Goal: Information Seeking & Learning: Learn about a topic

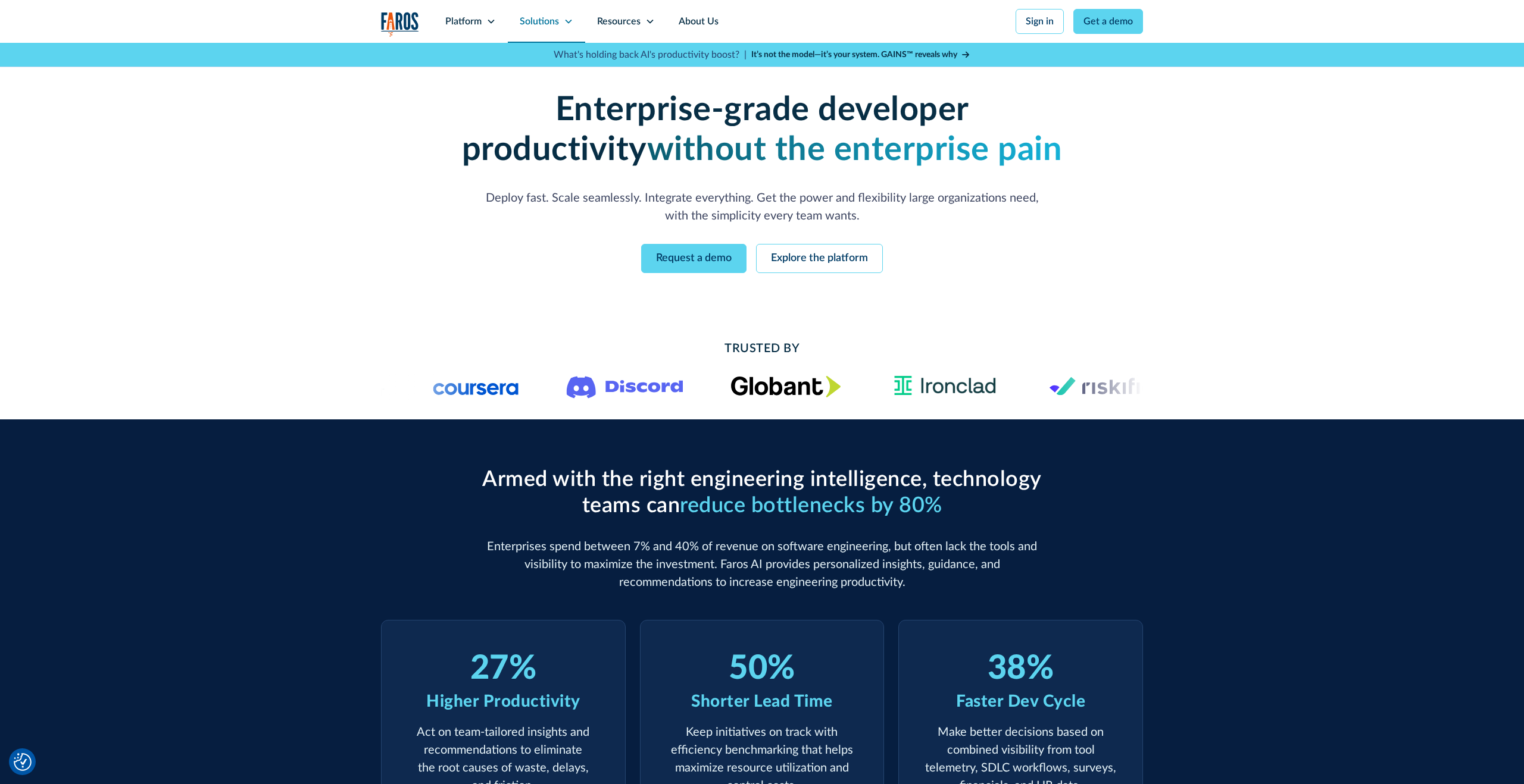
click at [532, 20] on div "Solutions" at bounding box center [539, 21] width 39 height 14
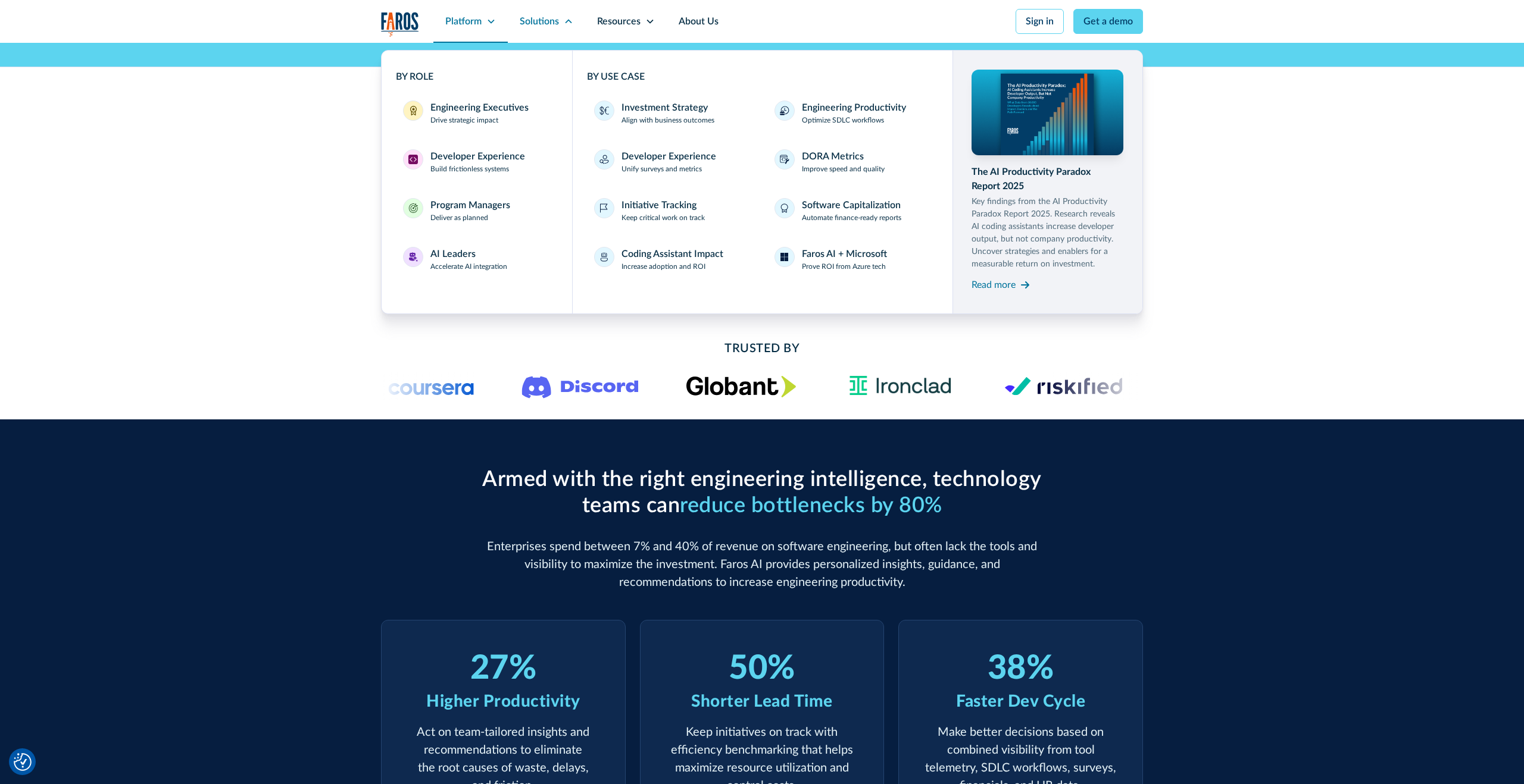
click at [468, 22] on div "Platform" at bounding box center [463, 21] width 36 height 14
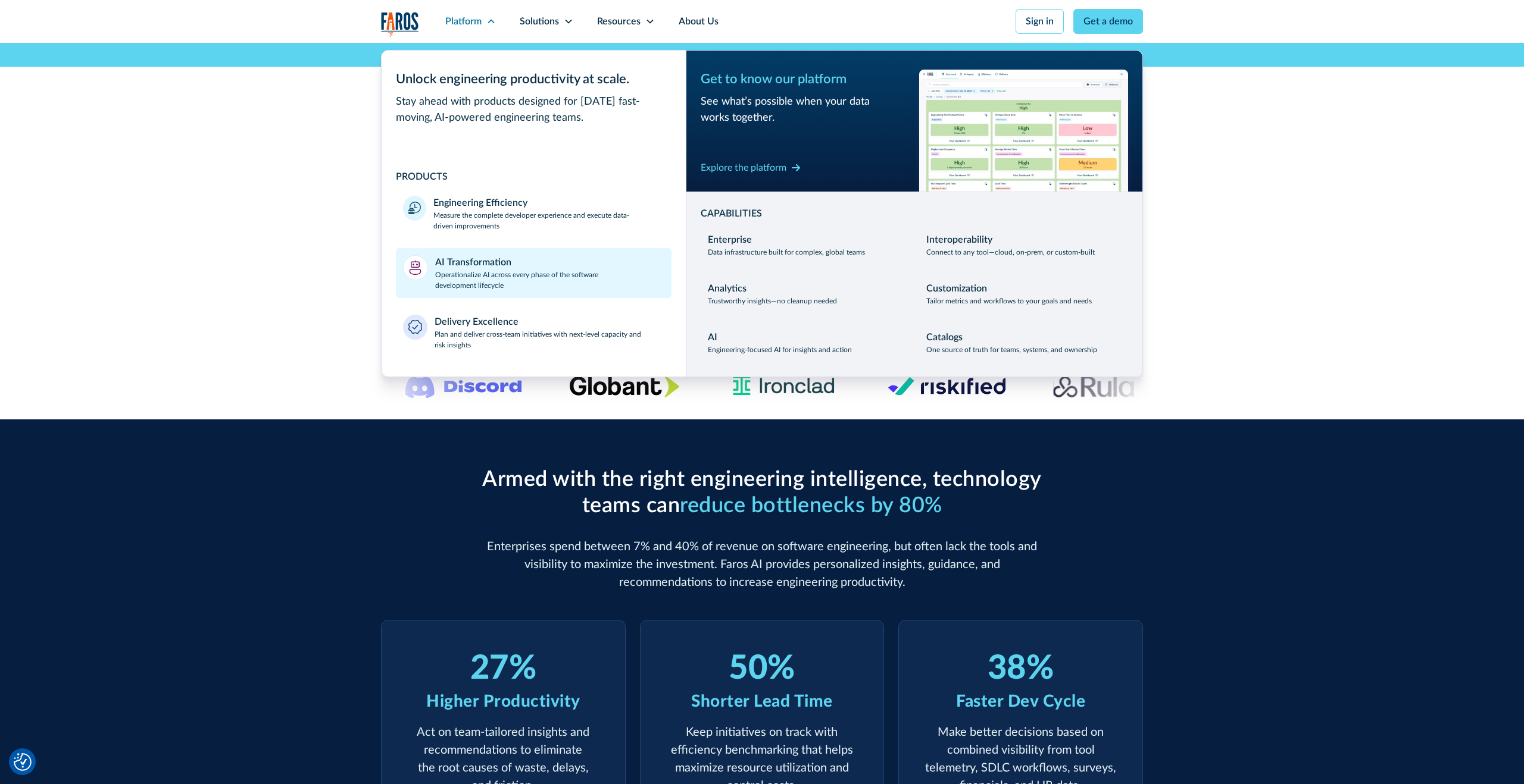
click at [495, 277] on p "Operationalize AI across every phase of the software development lifecycle" at bounding box center [550, 280] width 230 height 21
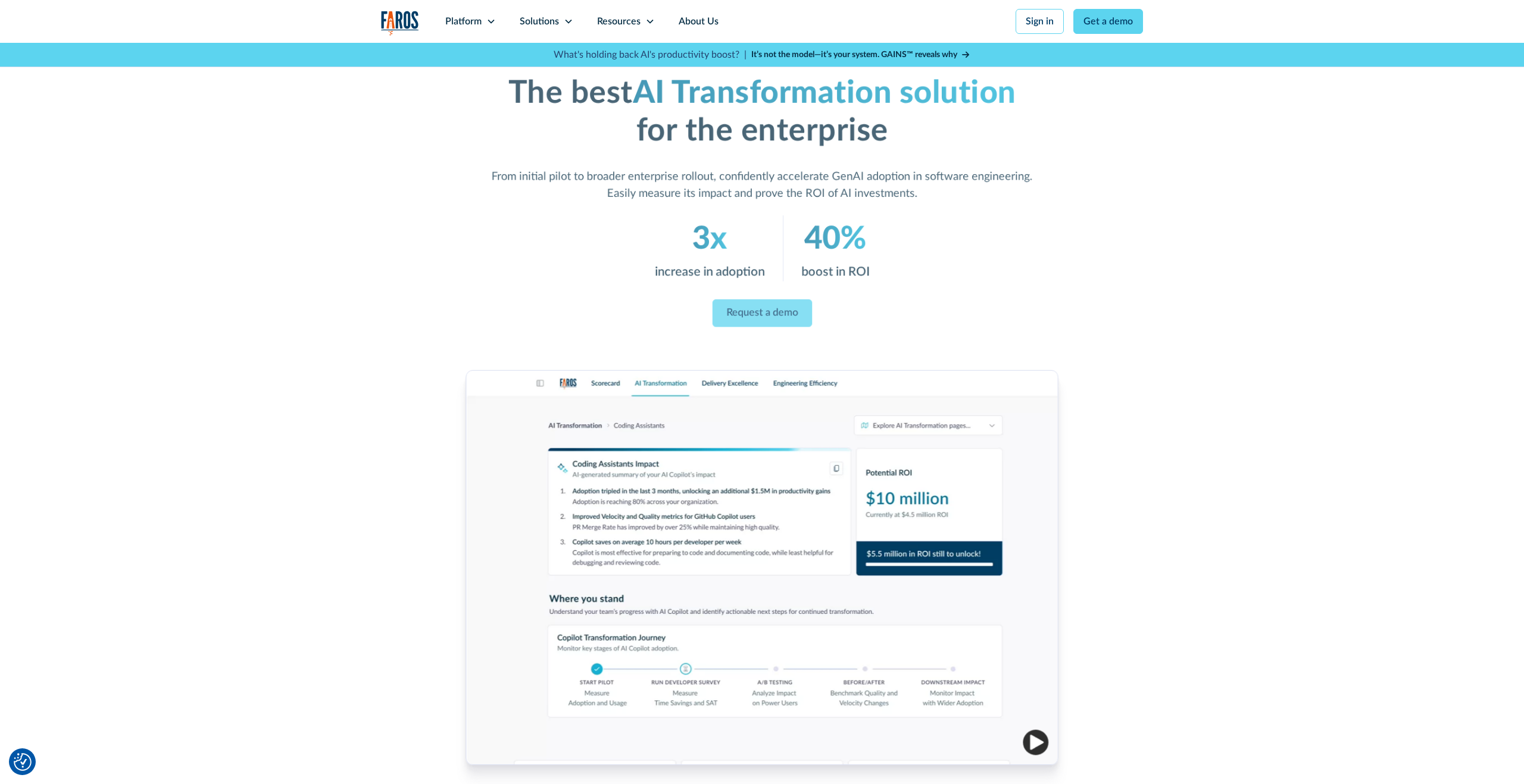
scroll to position [23, 0]
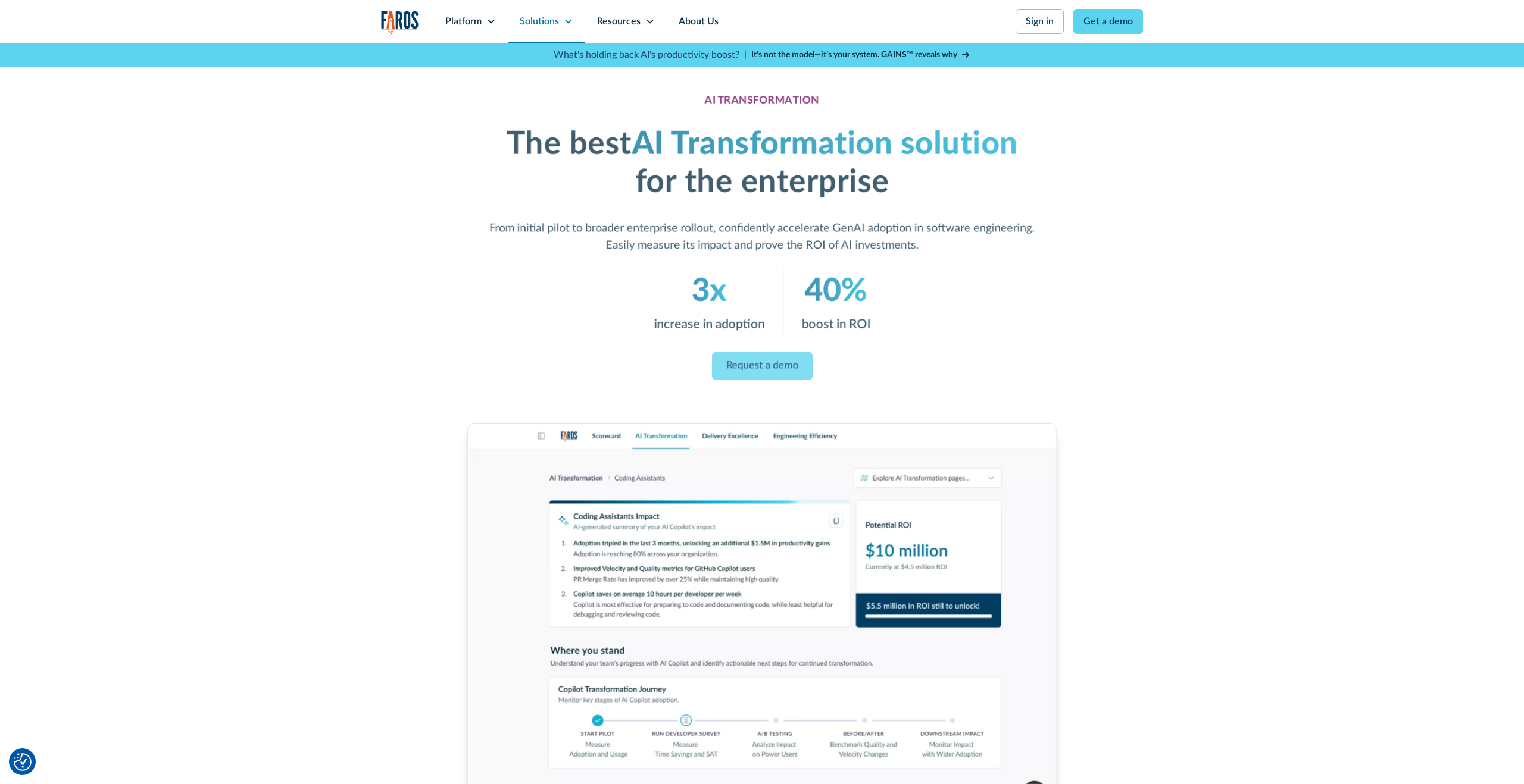
click at [548, 20] on div "Solutions" at bounding box center [539, 21] width 39 height 14
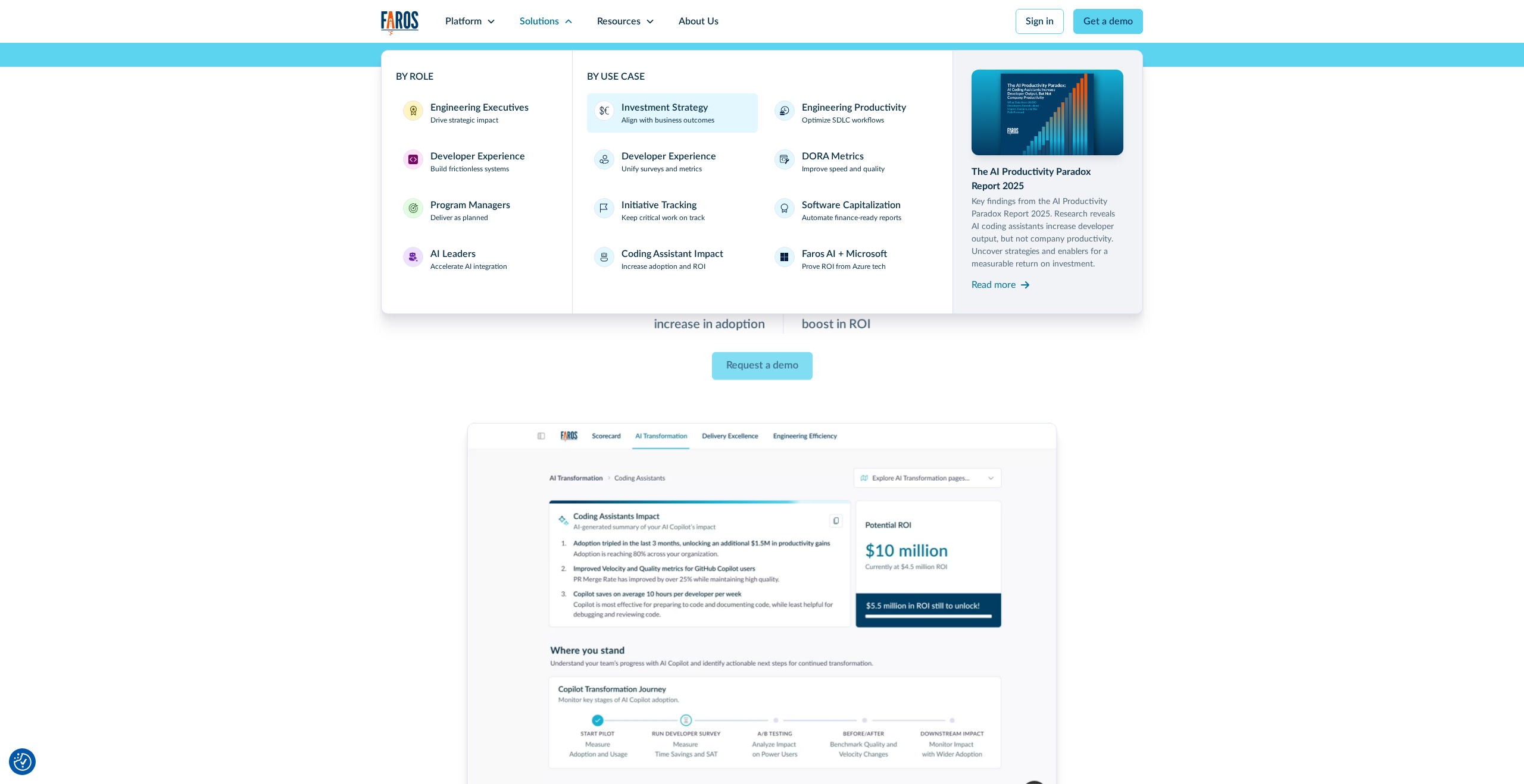
click at [668, 118] on p "Align with business outcomes" at bounding box center [667, 120] width 93 height 11
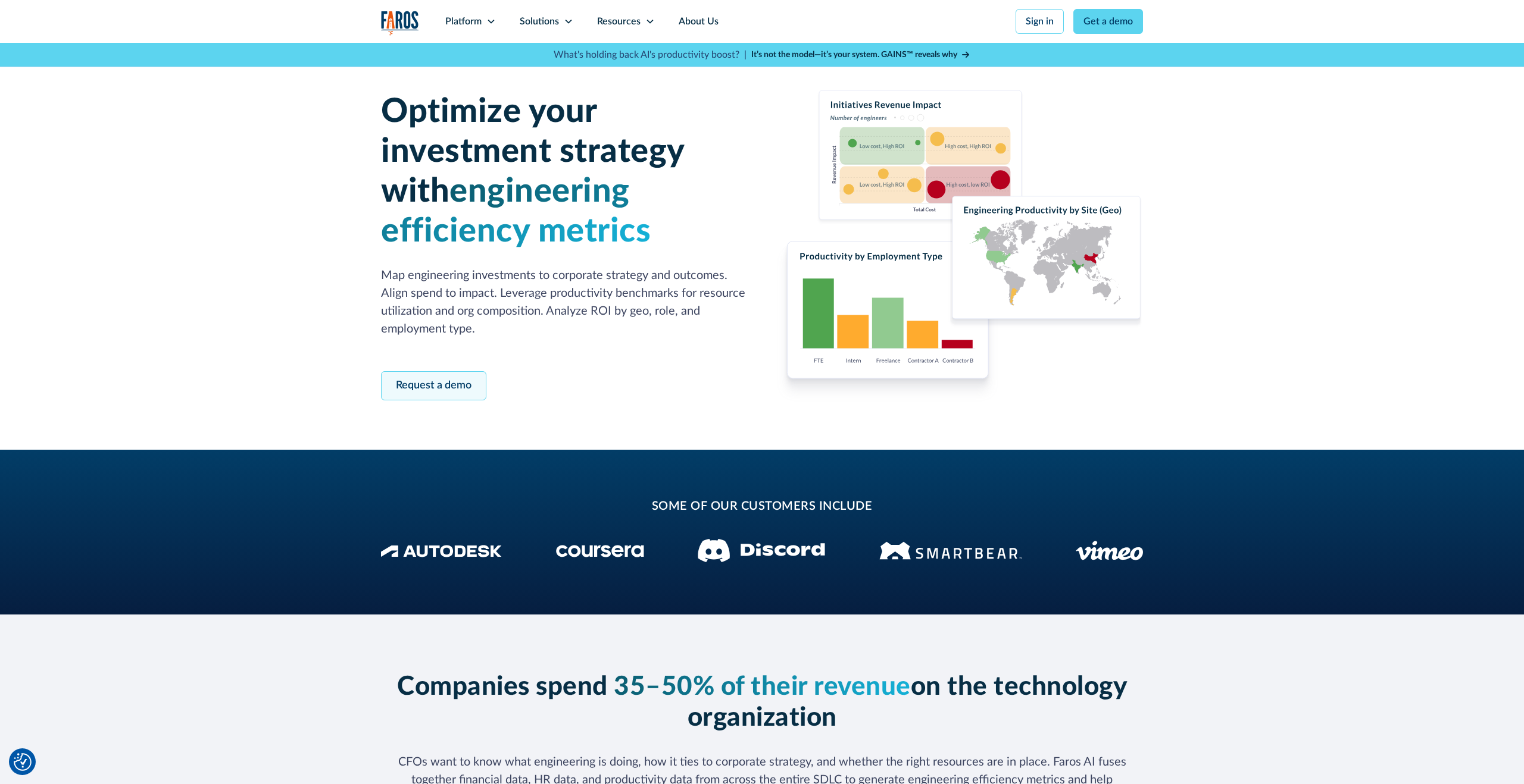
click at [444, 397] on link "Request a demo" at bounding box center [434, 386] width 106 height 29
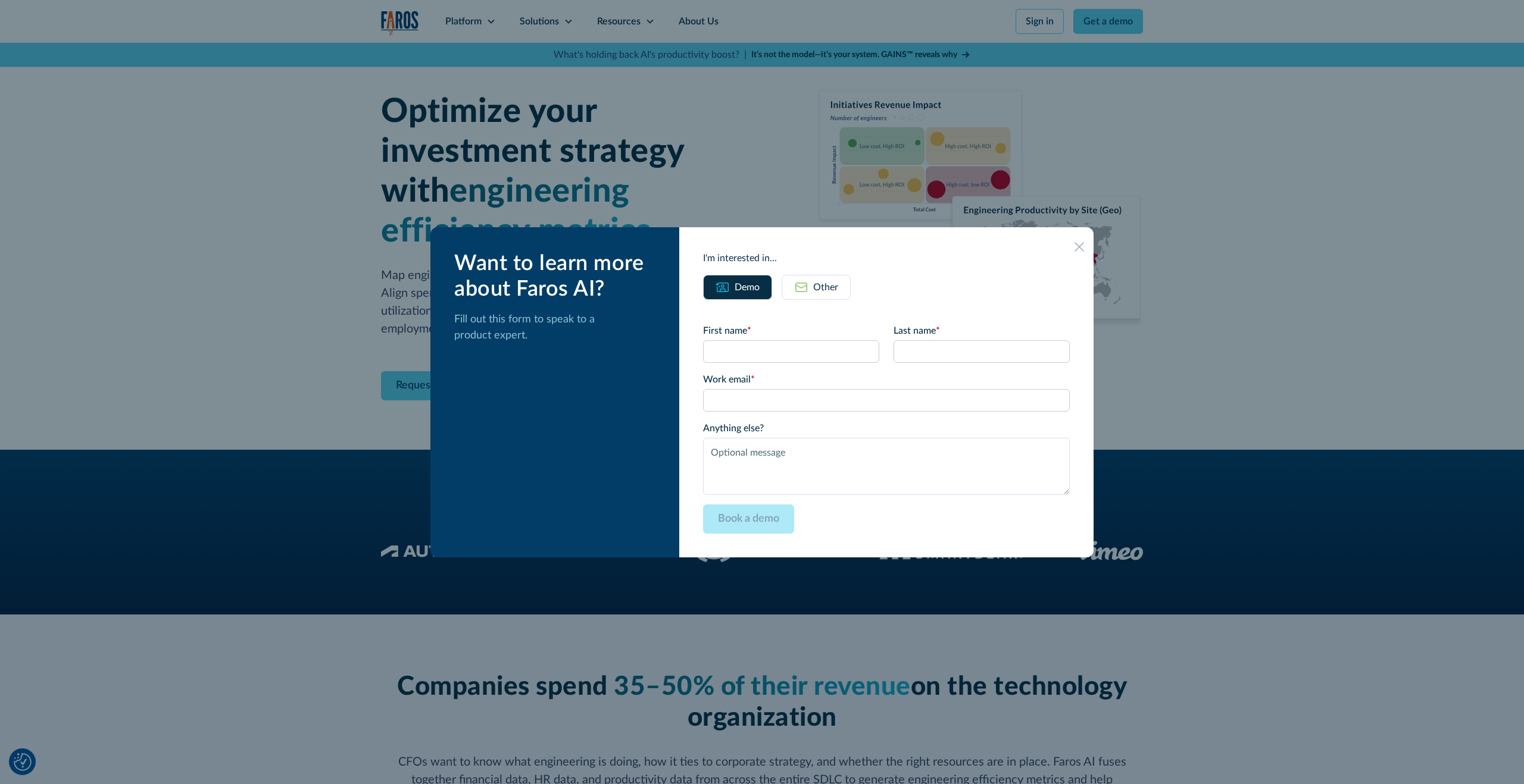
click at [1075, 245] on icon at bounding box center [1079, 247] width 10 height 10
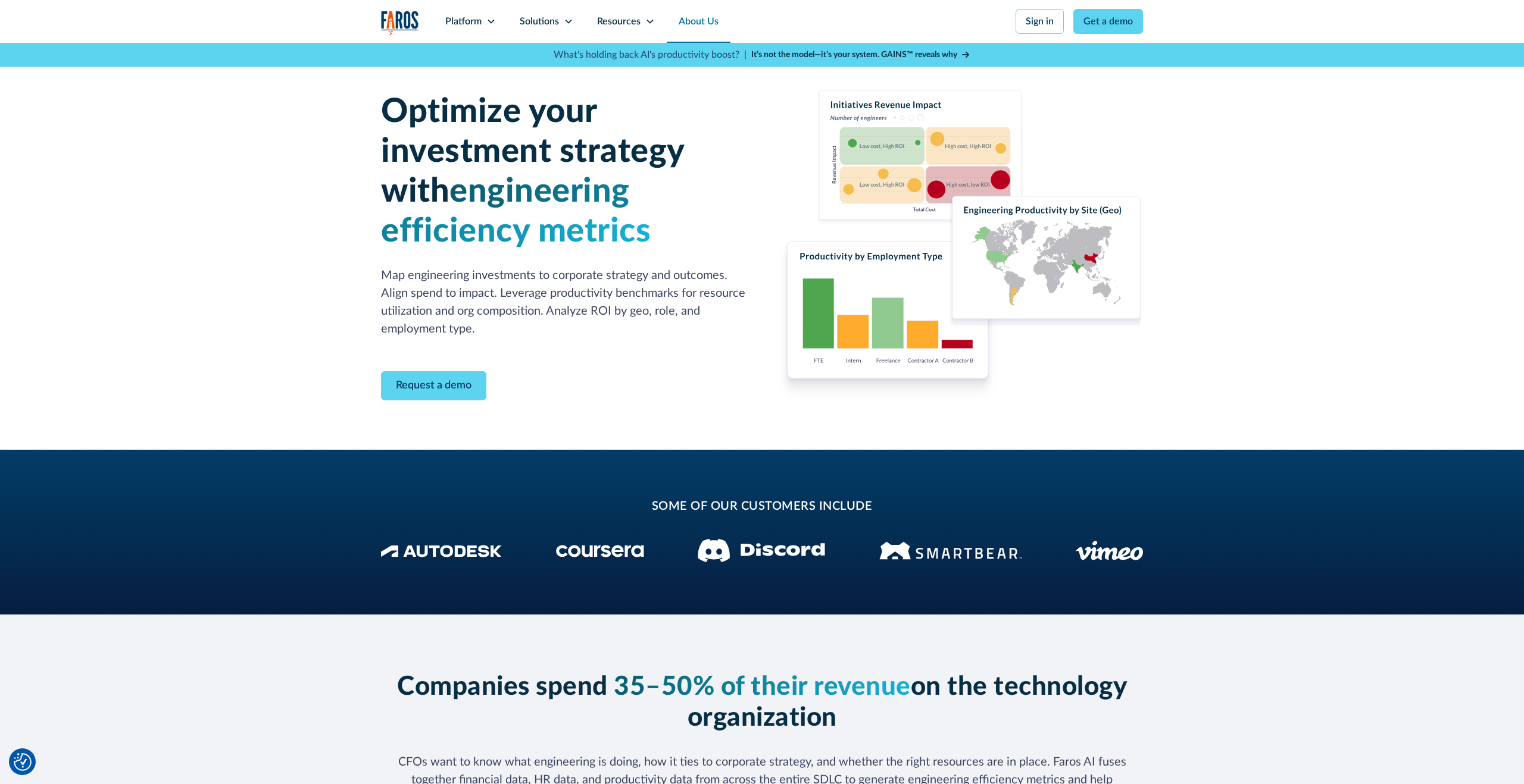
click at [714, 22] on link "About Us" at bounding box center [698, 21] width 63 height 43
